Goal: Transaction & Acquisition: Purchase product/service

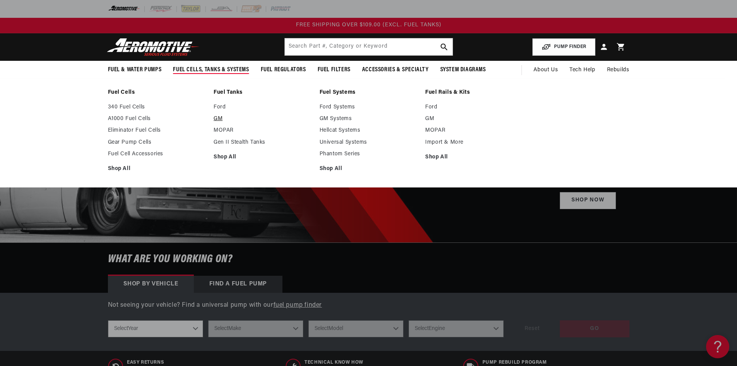
click at [216, 118] on link "GM" at bounding box center [263, 118] width 98 height 7
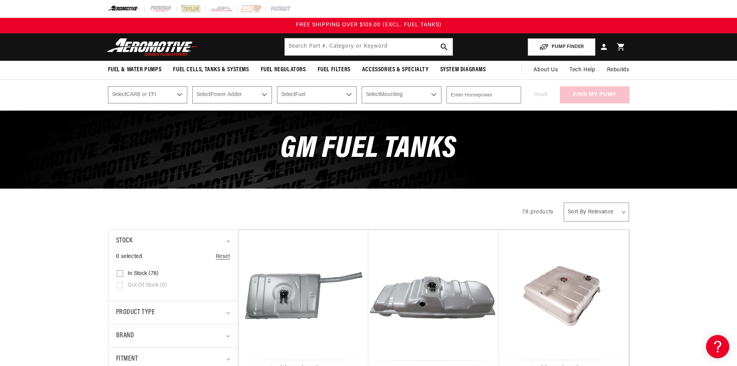
click at [180, 95] on select "Select CARB or EFI Carbureted Fuel Injected" at bounding box center [148, 94] width 80 height 17
select select "Fuel-Injected"
click at [108, 86] on select "Select CARB or EFI Carbureted Fuel Injected" at bounding box center [148, 94] width 80 height 17
select select "Fuel-Injected"
click at [259, 92] on select "Select Power Adder No - Naturally Aspirated Yes - Forced Induction" at bounding box center [232, 94] width 80 height 17
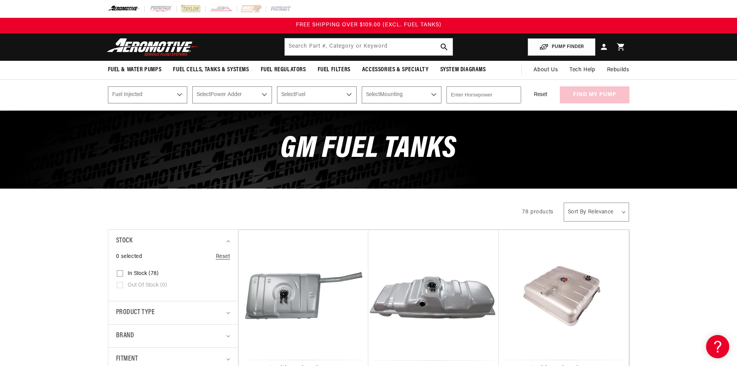
select select "No-Naturally-Aspirated"
click at [192, 86] on select "Select Power Adder No - Naturally Aspirated Yes - Forced Induction" at bounding box center [232, 94] width 80 height 17
select select "No-Naturally-Aspirated"
click at [337, 96] on select "Select Fuel E85 Gas" at bounding box center [317, 94] width 80 height 17
select select "Gas"
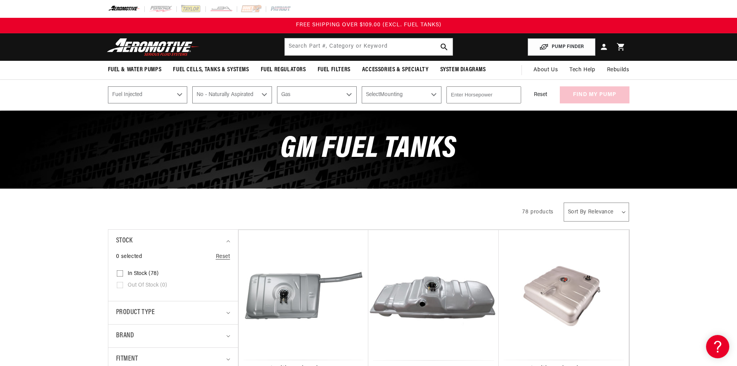
click at [277, 86] on select "Select Fuel E85 Gas" at bounding box center [317, 94] width 80 height 17
select select "Gas"
click at [408, 92] on select "Select Mounting External In-Tank" at bounding box center [402, 94] width 80 height 17
select select "In-Tank"
click at [362, 86] on select "Select Mounting External In-Tank" at bounding box center [402, 94] width 80 height 17
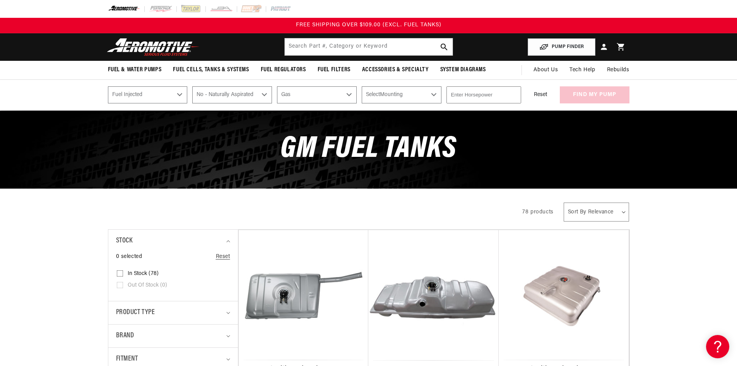
select select "In-Tank"
click at [473, 96] on input "number" at bounding box center [484, 94] width 75 height 17
click at [514, 92] on input "1" at bounding box center [484, 94] width 75 height 17
click at [514, 92] on input "2" at bounding box center [484, 94] width 75 height 17
click at [514, 92] on input "98" at bounding box center [484, 94] width 75 height 17
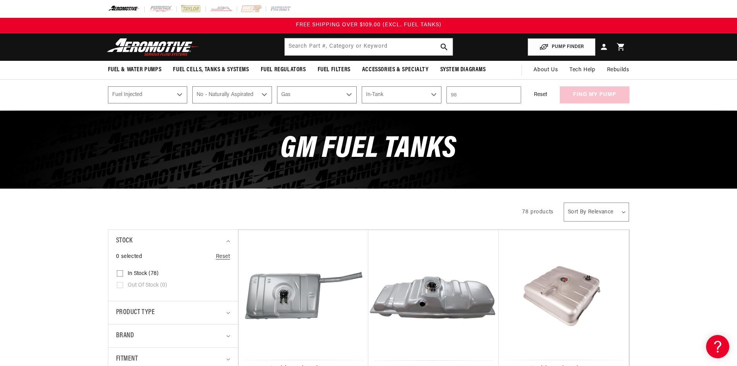
type input "9"
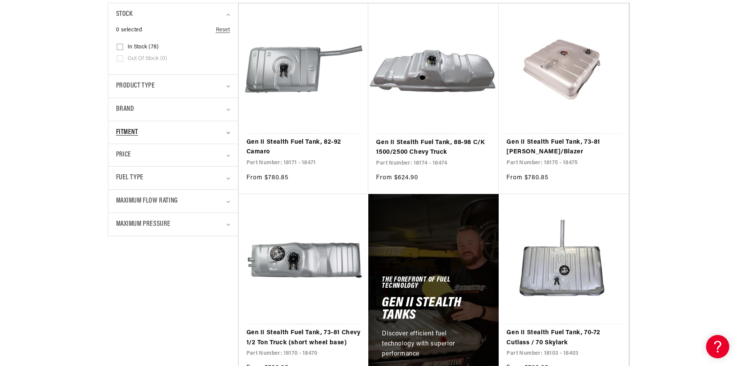
scroll to position [232, 0]
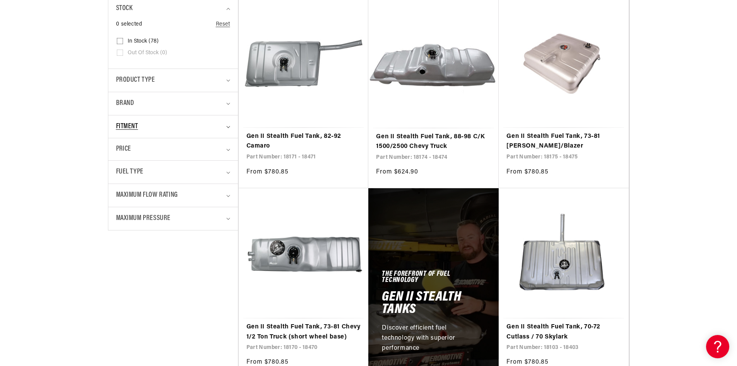
type input "700"
click at [226, 125] on summary "Fitment" at bounding box center [173, 126] width 114 height 23
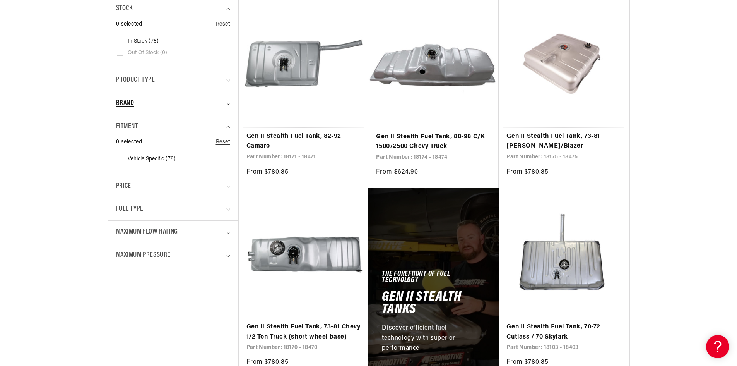
click at [228, 104] on icon "Brand (0 selected)" at bounding box center [227, 104] width 3 height 2
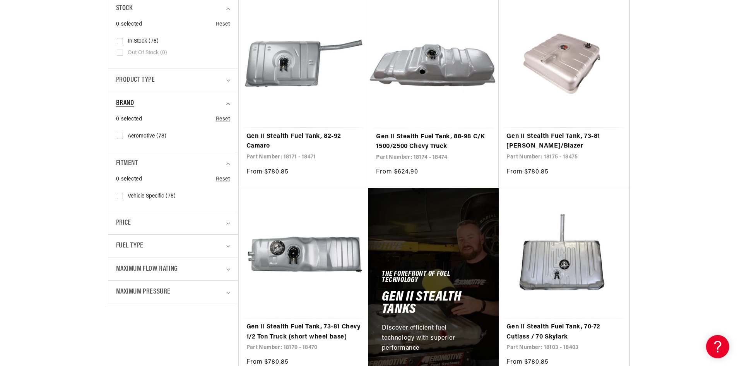
click at [227, 103] on icon "Brand (0 selected)" at bounding box center [228, 104] width 4 height 2
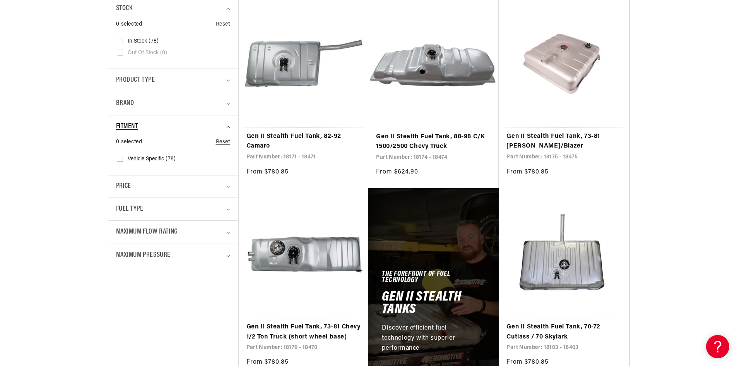
click at [229, 128] on summary "Fitment" at bounding box center [173, 126] width 114 height 23
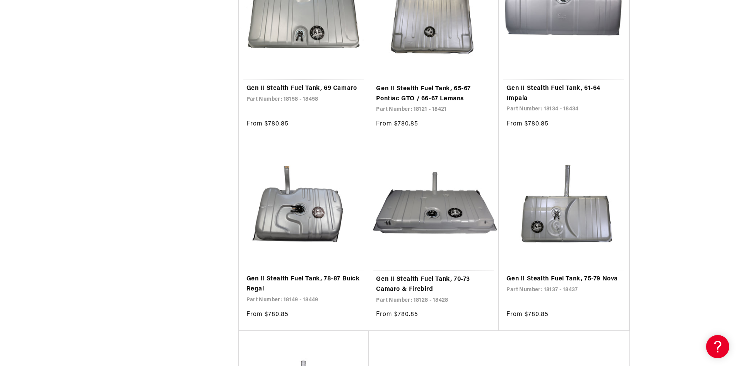
scroll to position [1471, 0]
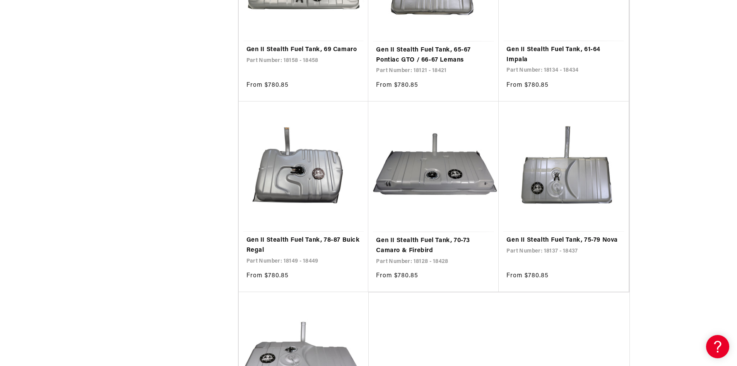
select select "Fuel-Injected"
select select "No-Naturally-Aspirated"
select select "Gas"
select select "In-Tank"
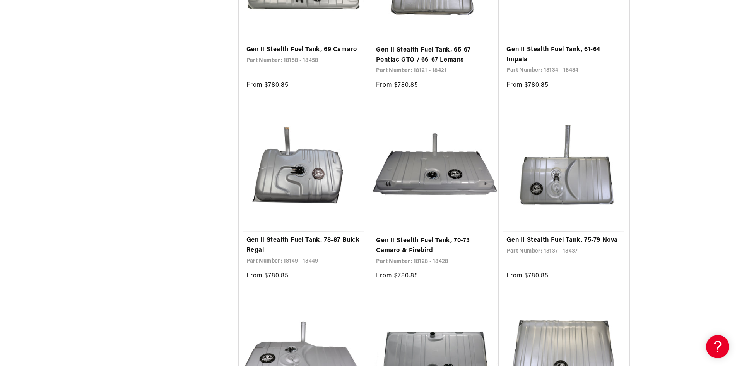
click at [566, 235] on link "Gen II Stealth Fuel Tank, 75-79 Nova" at bounding box center [564, 240] width 115 height 10
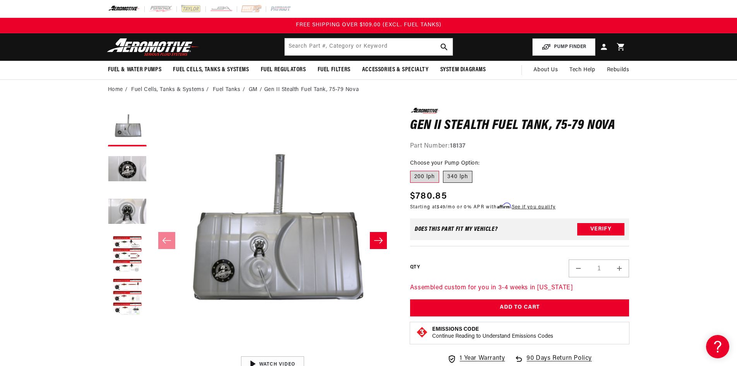
click at [454, 175] on label "340 lph" at bounding box center [457, 177] width 29 height 12
click at [443, 169] on input "340 lph" at bounding box center [443, 169] width 0 height 0
radio input "true"
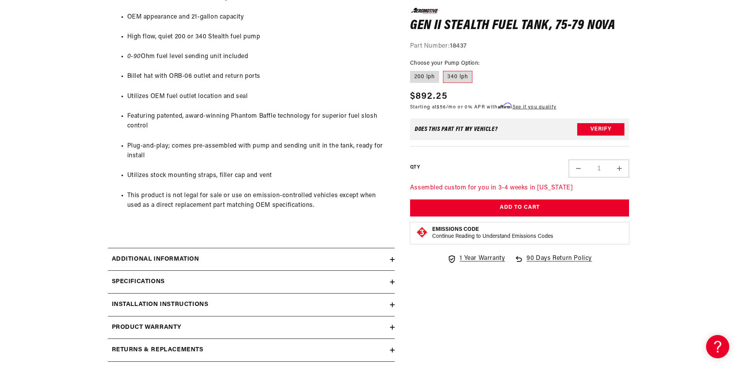
scroll to position [503, 0]
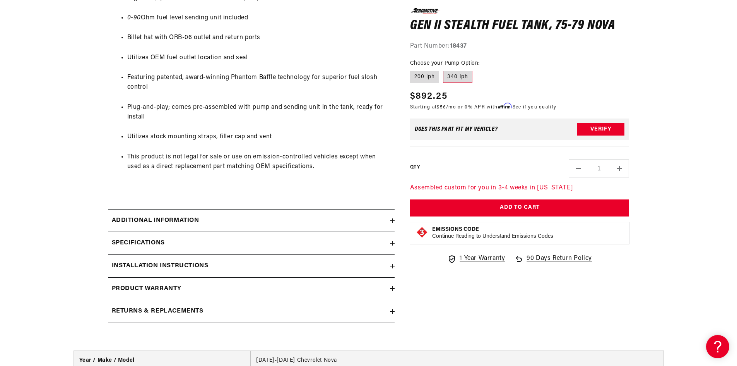
click at [385, 219] on div "Additional information" at bounding box center [249, 221] width 282 height 10
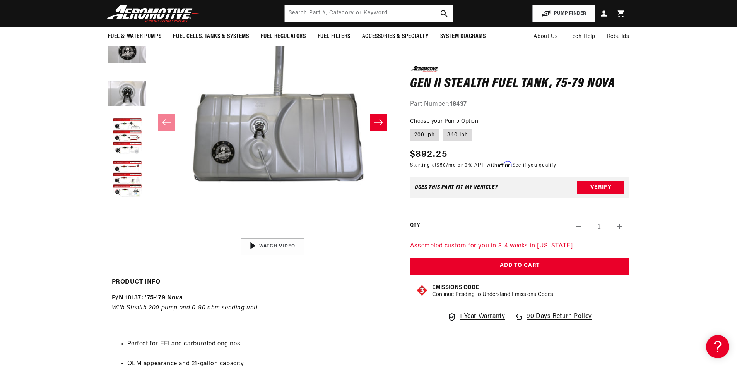
scroll to position [116, 0]
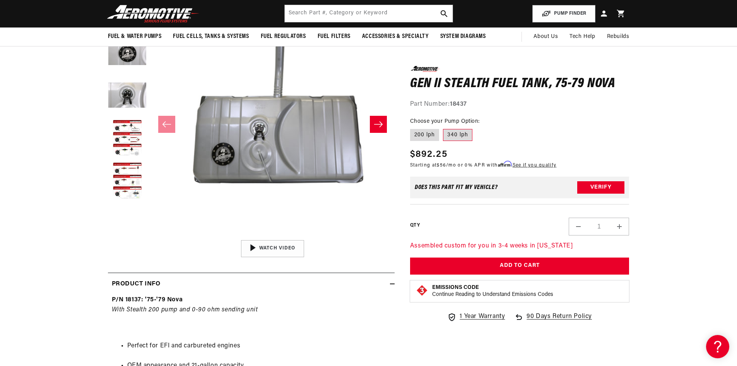
click at [391, 284] on icon at bounding box center [392, 283] width 5 height 5
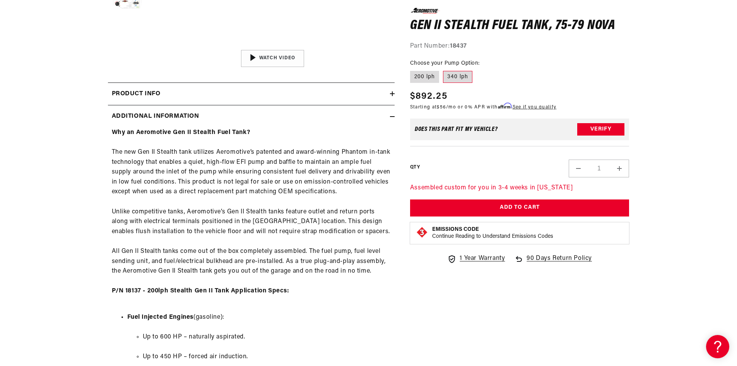
scroll to position [310, 0]
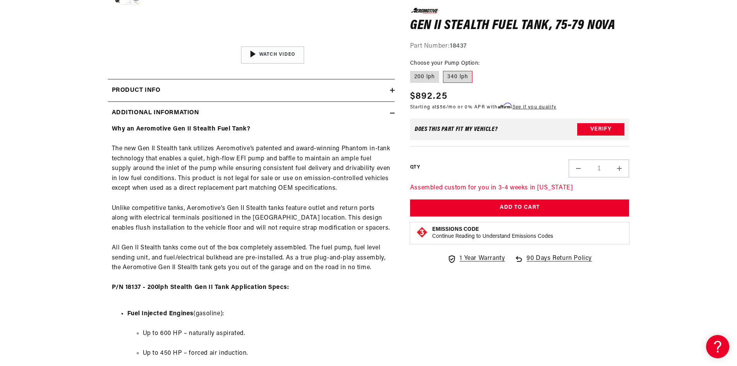
click at [392, 113] on icon at bounding box center [392, 113] width 5 height 0
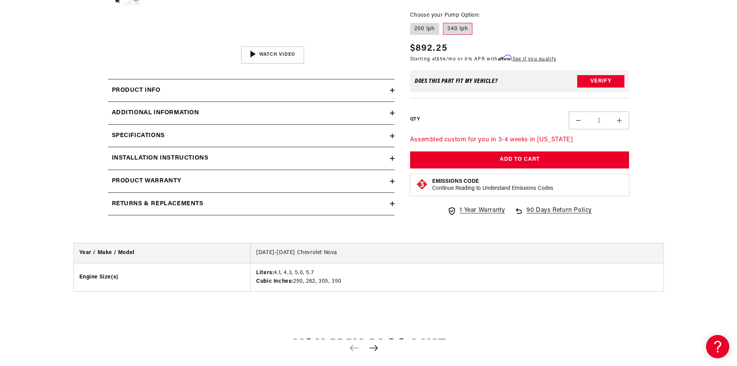
click at [356, 157] on div "Installation Instructions" at bounding box center [249, 158] width 282 height 10
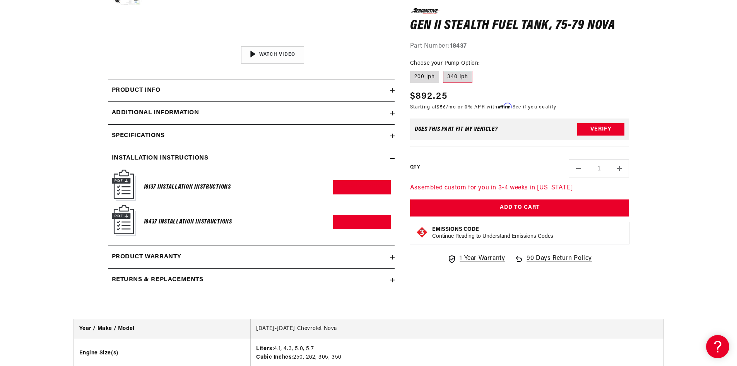
click at [126, 220] on img at bounding box center [124, 220] width 24 height 31
click at [152, 222] on h6 "18437 Installation Instructions" at bounding box center [188, 222] width 88 height 10
click at [353, 220] on link "Download PDF" at bounding box center [362, 222] width 58 height 14
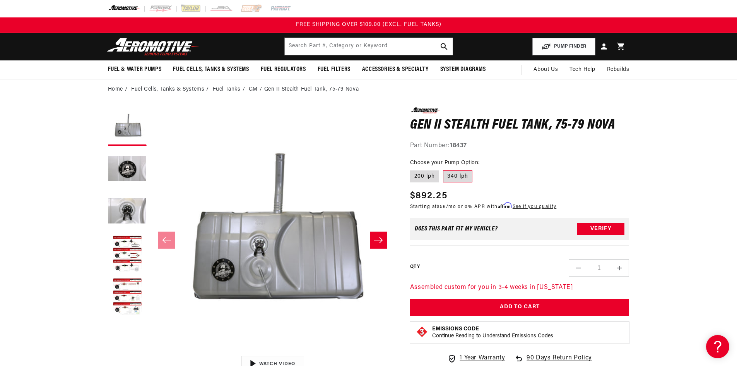
scroll to position [0, 0]
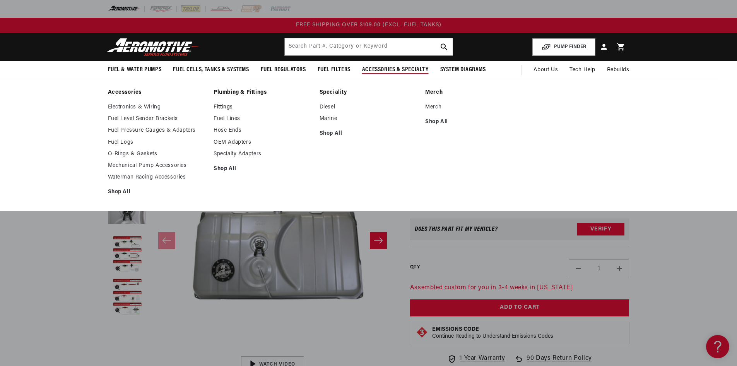
click at [223, 108] on link "Fittings" at bounding box center [263, 107] width 98 height 7
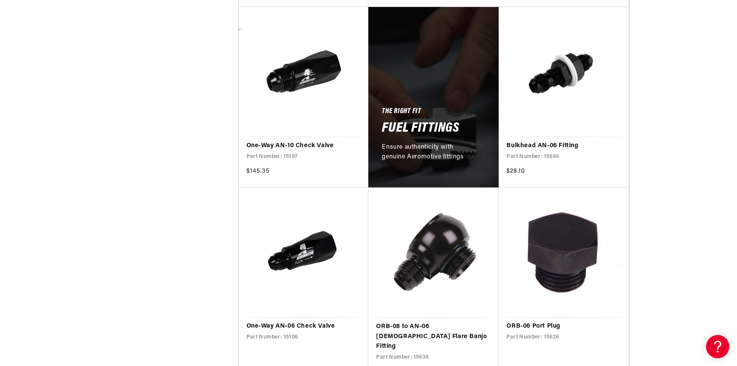
scroll to position [426, 0]
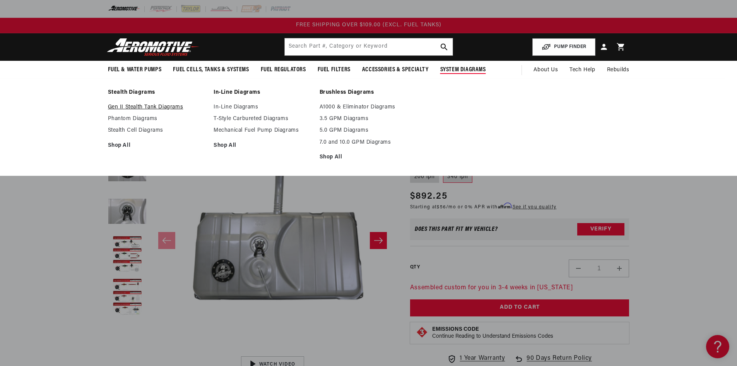
click at [137, 108] on link "Gen II Stealth Tank Diagrams" at bounding box center [157, 107] width 98 height 7
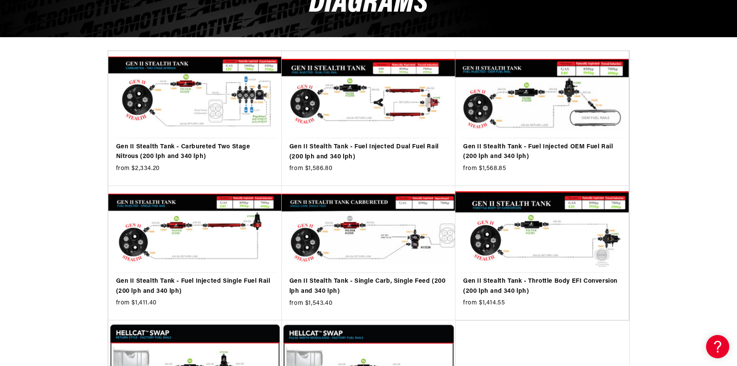
scroll to position [193, 0]
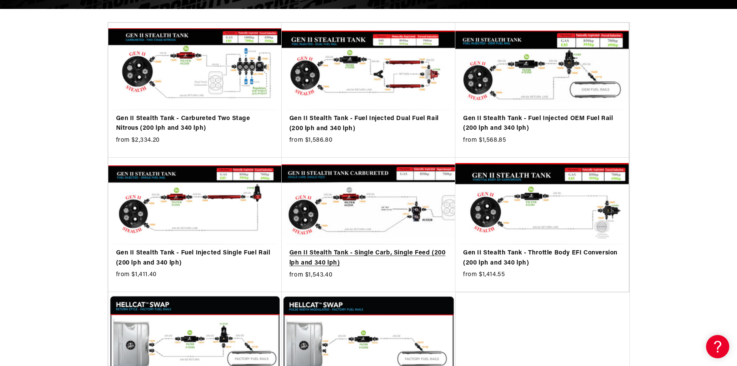
click at [354, 248] on link "Gen II Stealth Tank - Single Carb, Single Feed (200 lph and 340 lph)" at bounding box center [368, 258] width 158 height 20
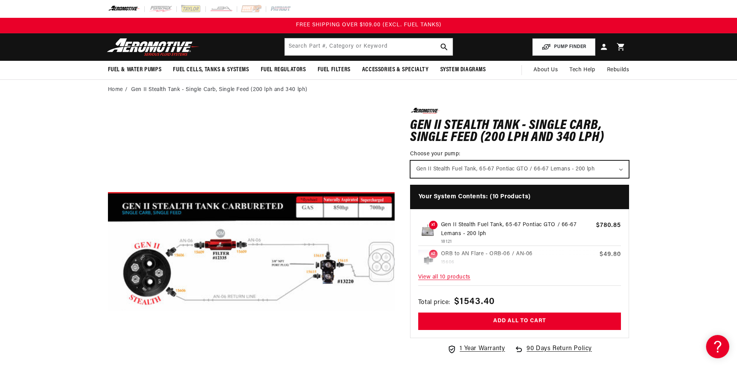
click at [622, 169] on select "Gen II Stealth Fuel Tank, 65-67 Pontiac GTO / 66-67 Lemans - 200 lph Gen II Ste…" at bounding box center [520, 169] width 219 height 17
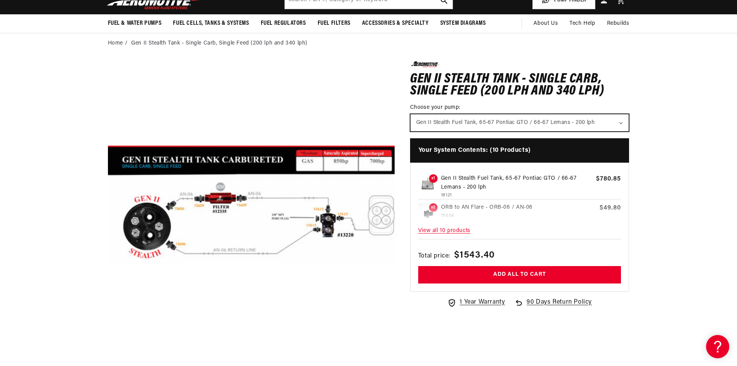
scroll to position [77, 0]
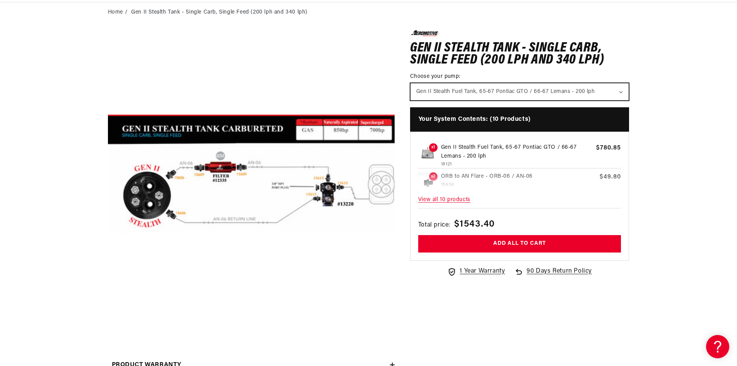
click at [623, 92] on select "Gen II Stealth Fuel Tank, 65-67 Pontiac GTO / 66-67 Lemans - 200 lph Gen II Ste…" at bounding box center [520, 91] width 219 height 17
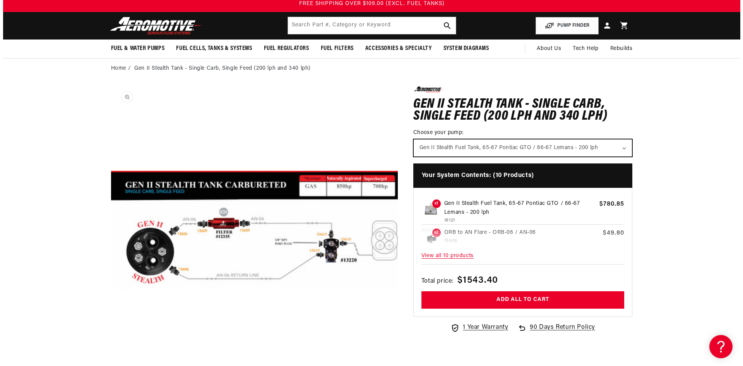
scroll to position [0, 0]
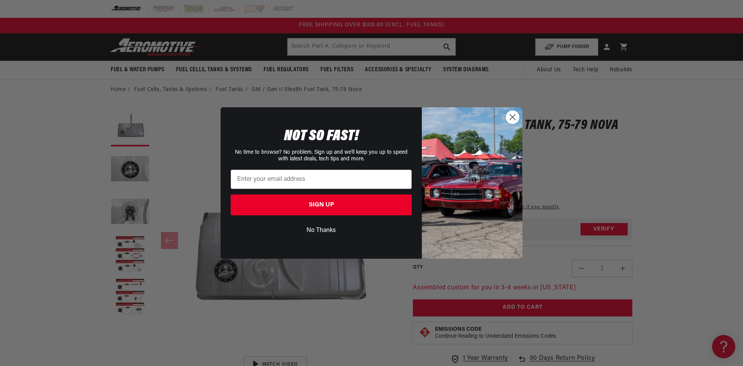
click at [510, 115] on icon "Close dialog" at bounding box center [512, 117] width 5 height 5
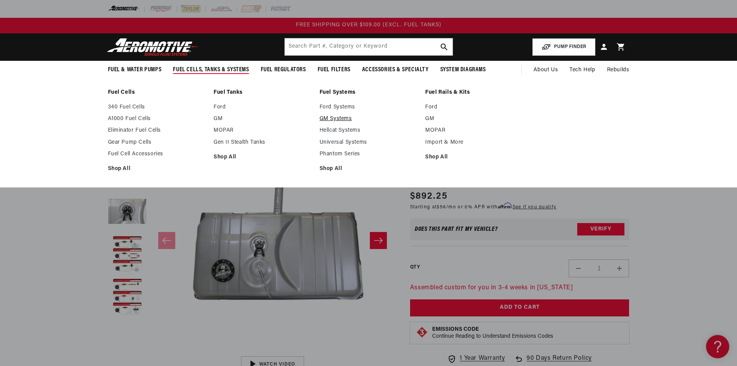
click at [334, 118] on link "GM Systems" at bounding box center [369, 118] width 98 height 7
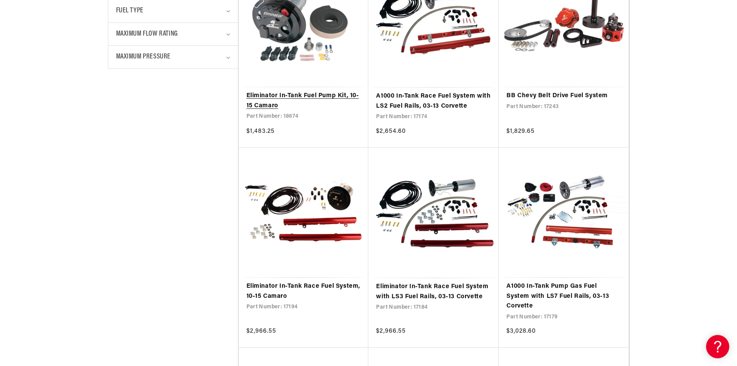
scroll to position [464, 0]
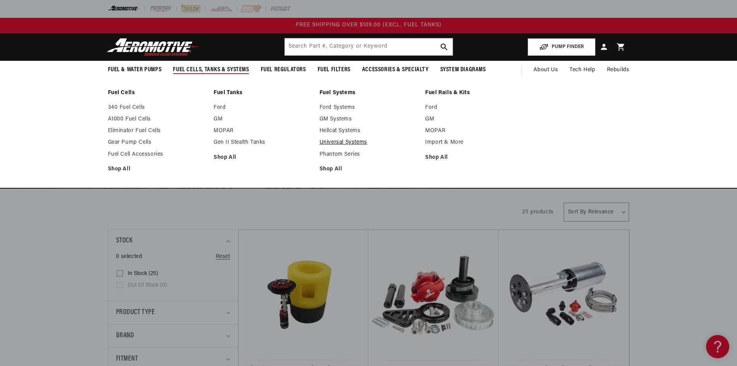
click at [337, 142] on link "Universal Systems" at bounding box center [369, 142] width 98 height 7
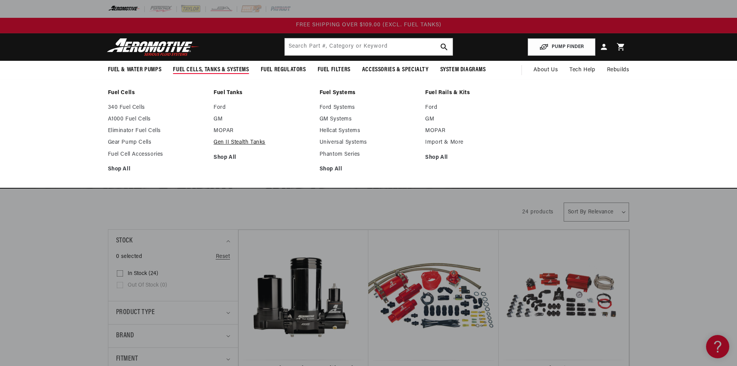
click at [229, 142] on link "Gen II Stealth Tanks" at bounding box center [263, 142] width 98 height 7
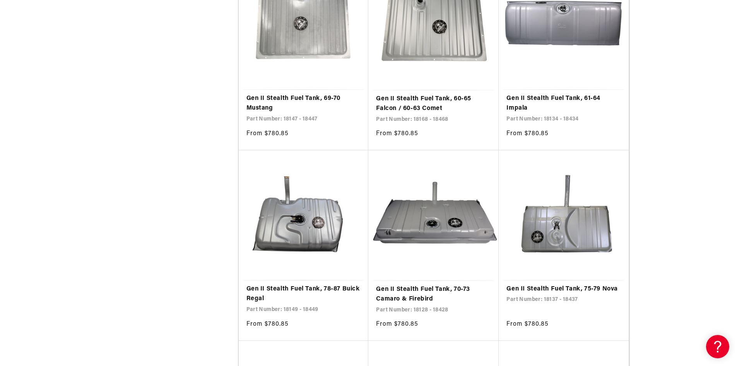
scroll to position [2012, 0]
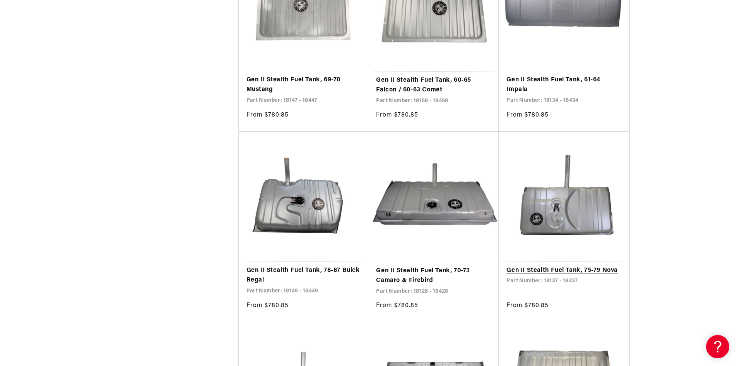
click at [569, 265] on link "Gen II Stealth Fuel Tank, 75-79 Nova" at bounding box center [564, 270] width 115 height 10
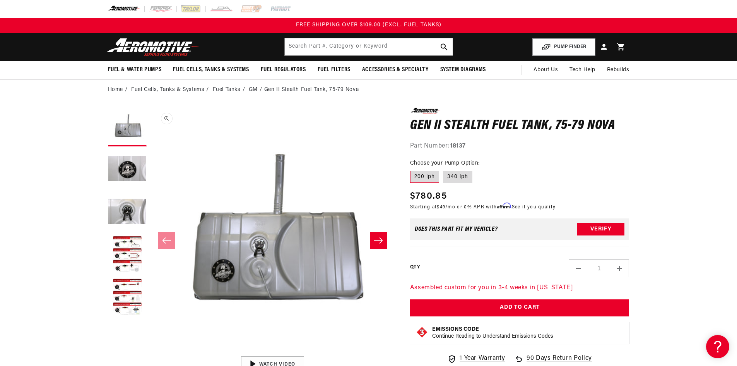
click at [151, 352] on button "Open media 1 in modal" at bounding box center [151, 352] width 0 height 0
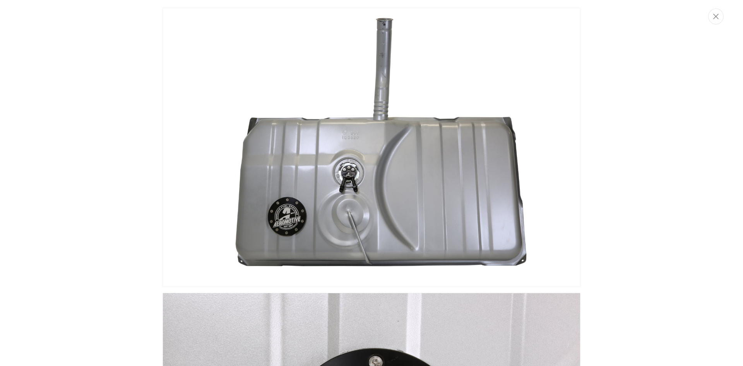
click at [344, 191] on img "Media gallery" at bounding box center [372, 147] width 418 height 279
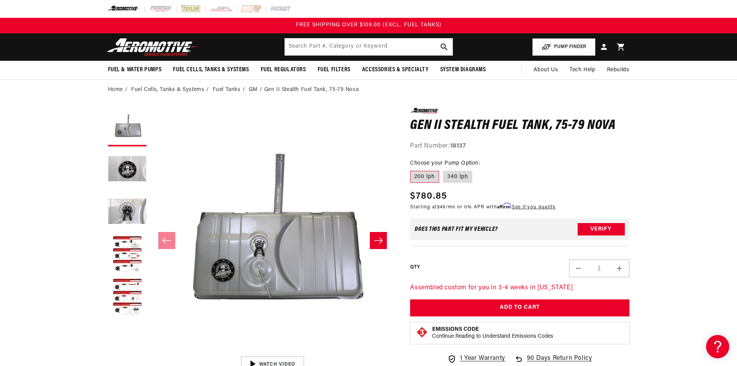
click at [151, 352] on button "Open media 1 in modal" at bounding box center [151, 352] width 0 height 0
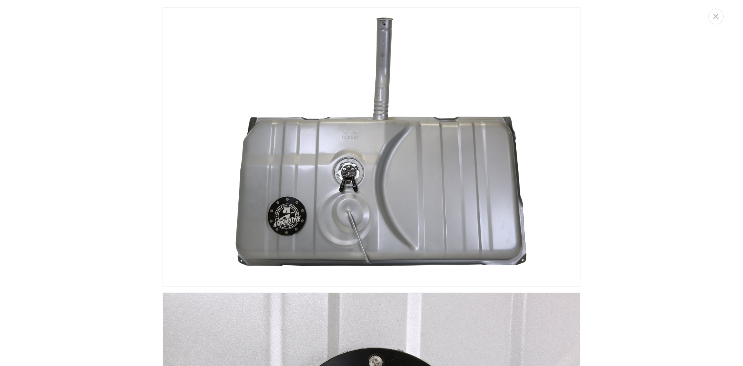
scroll to position [0, 0]
